Goal: Information Seeking & Learning: Learn about a topic

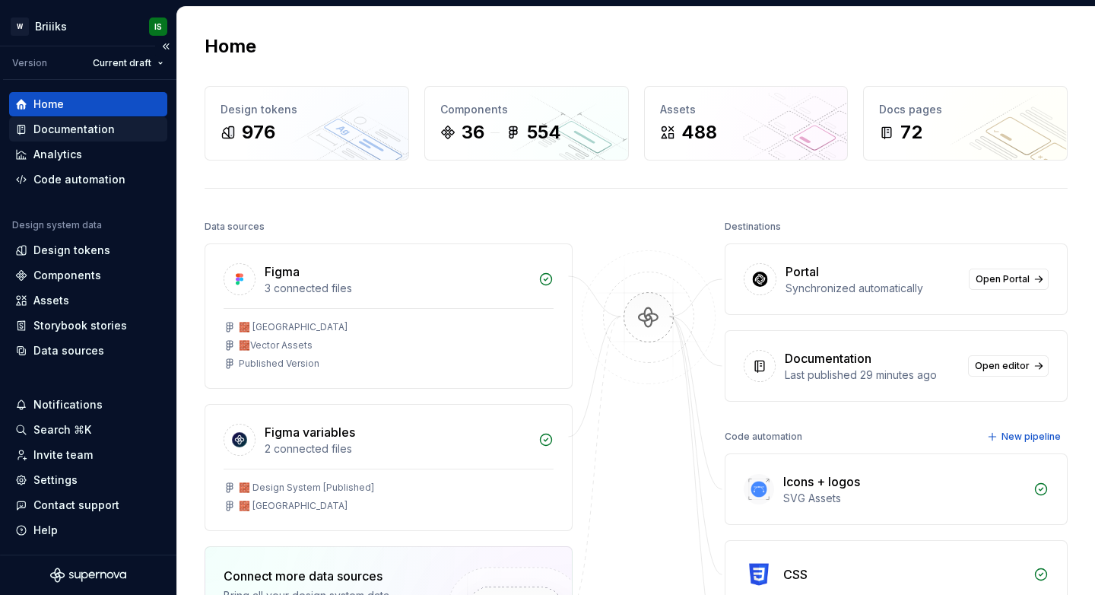
click at [113, 129] on div "Documentation" at bounding box center [88, 129] width 146 height 15
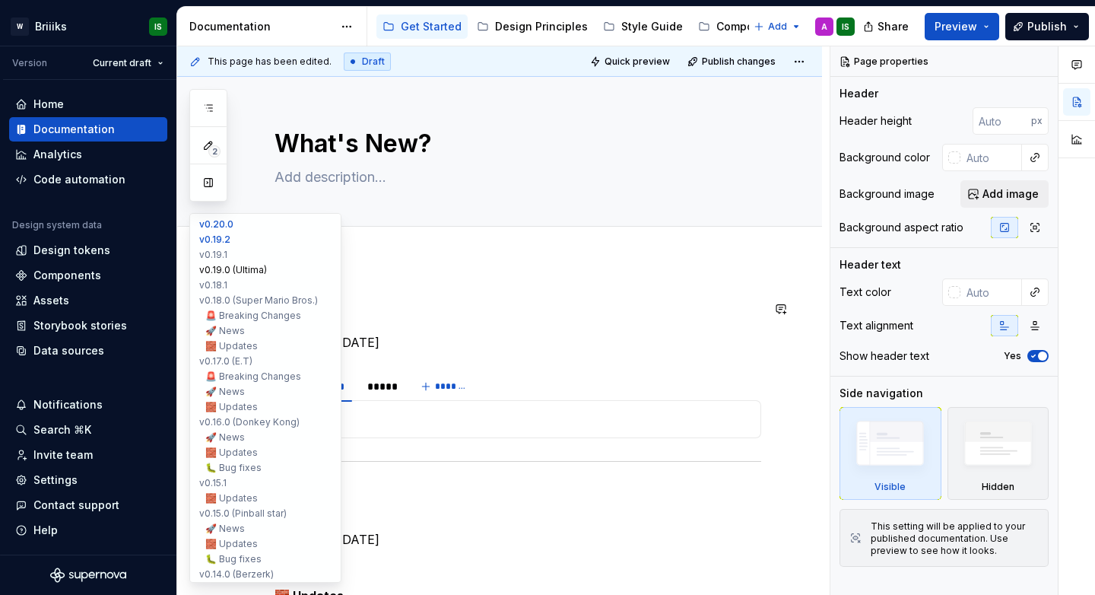
click at [258, 271] on button "v0.19.0 (Ultima)" at bounding box center [265, 269] width 144 height 15
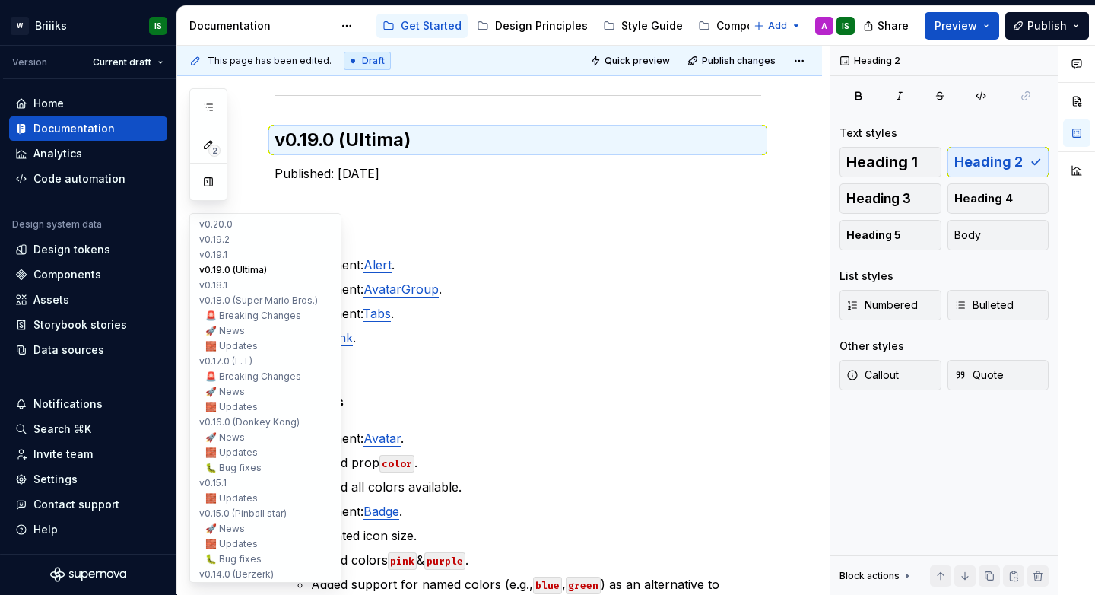
scroll to position [1042, 0]
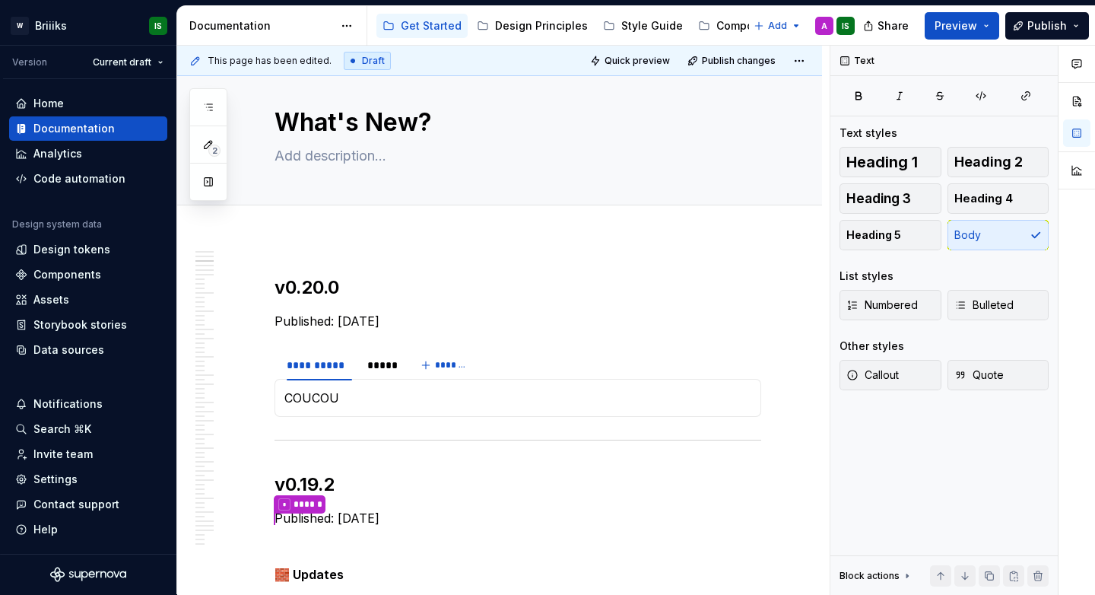
scroll to position [0, 0]
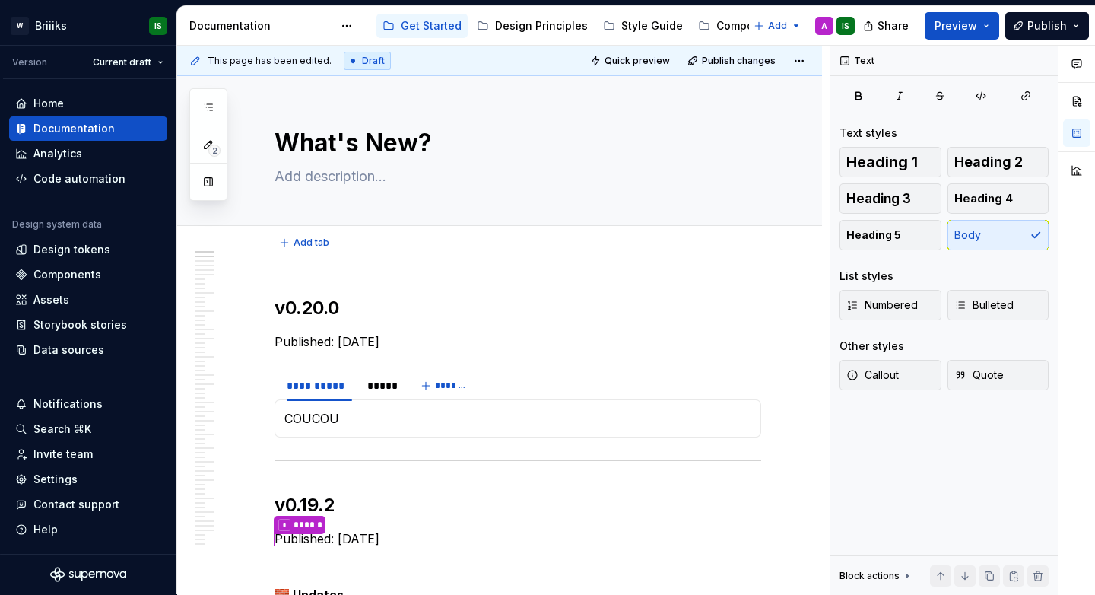
type textarea "*"
click at [354, 309] on h2 "v0.20.0" at bounding box center [518, 308] width 487 height 24
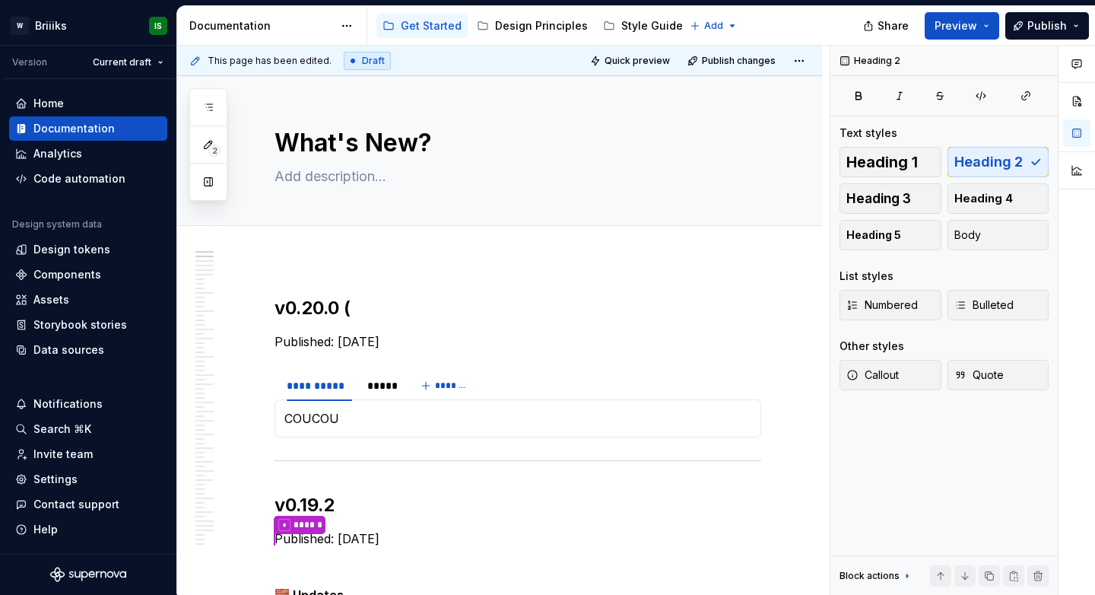
type textarea "*"
